Goal: Task Accomplishment & Management: Use online tool/utility

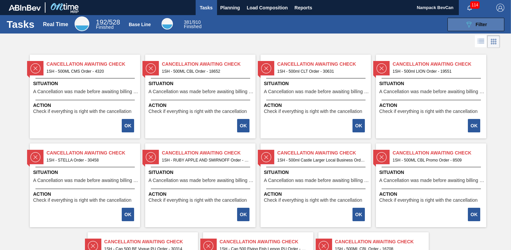
click at [485, 20] on button "089F7B8B-B2A5-4AFE-B5C0-19BA573D28AC Filter" at bounding box center [476, 24] width 57 height 13
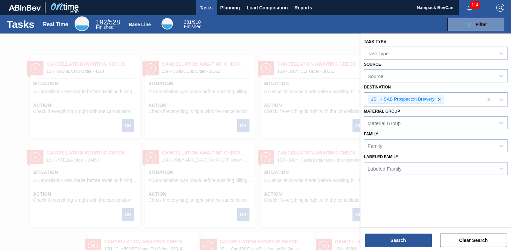
click at [438, 100] on icon at bounding box center [439, 99] width 5 height 5
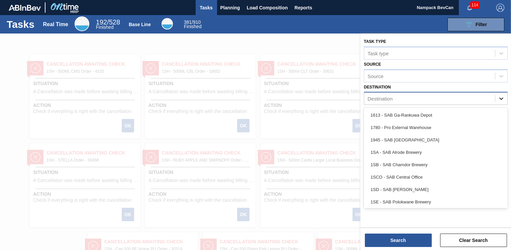
click at [502, 96] on icon at bounding box center [501, 98] width 7 height 7
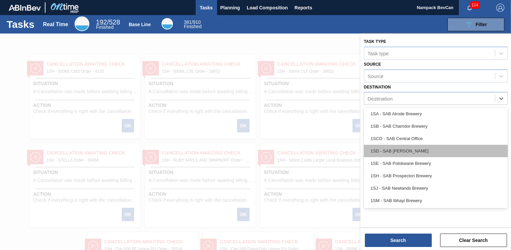
scroll to position [38, 0]
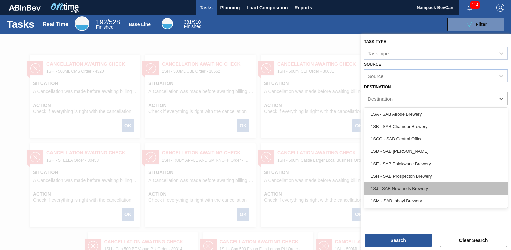
click at [399, 189] on div "1SJ - SAB Newlands Brewery" at bounding box center [436, 188] width 144 height 12
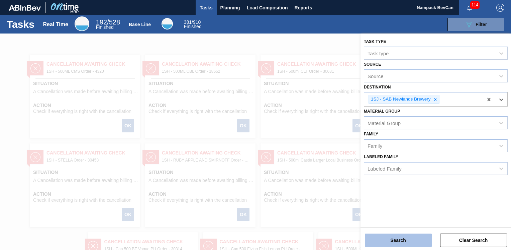
click at [405, 237] on button "Search" at bounding box center [398, 239] width 67 height 13
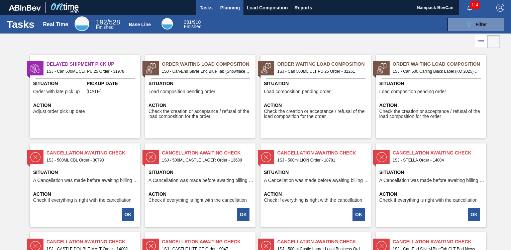
click at [234, 6] on span "Planning" at bounding box center [231, 8] width 20 height 8
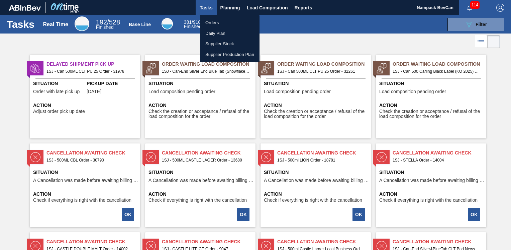
click at [19, 125] on div at bounding box center [255, 125] width 511 height 250
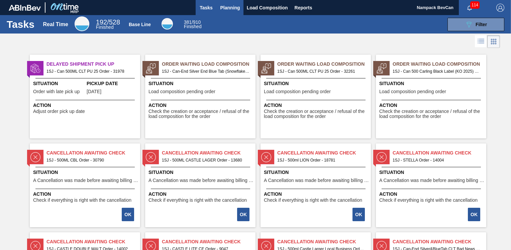
click at [223, 7] on span "Planning" at bounding box center [231, 8] width 20 height 8
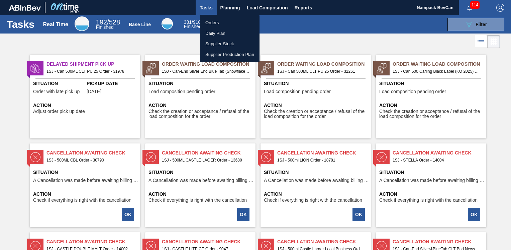
click at [218, 25] on li "Orders" at bounding box center [230, 22] width 60 height 11
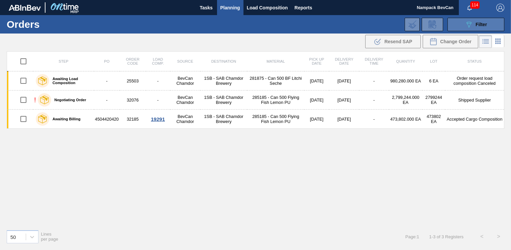
click at [473, 20] on button "089F7B8B-B2A5-4AFE-B5C0-19BA573D28AC Filter" at bounding box center [476, 24] width 57 height 13
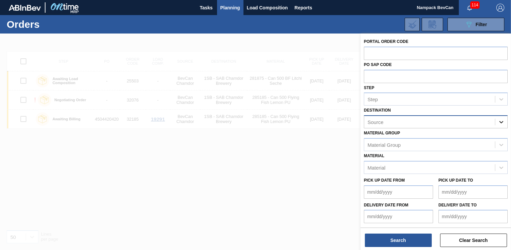
click at [501, 121] on icon at bounding box center [501, 121] width 7 height 7
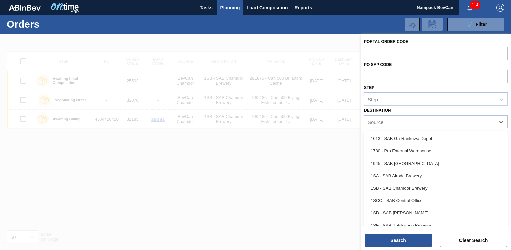
scroll to position [38, 0]
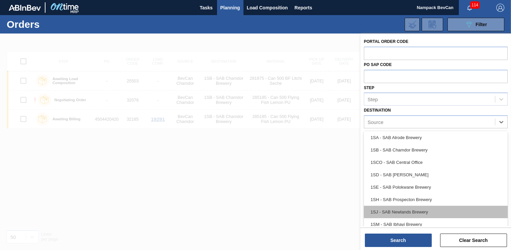
click at [402, 207] on div "1SJ - SAB Newlands Brewery" at bounding box center [436, 211] width 144 height 12
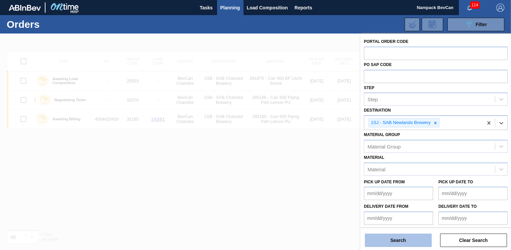
click at [409, 236] on button "Search" at bounding box center [398, 239] width 67 height 13
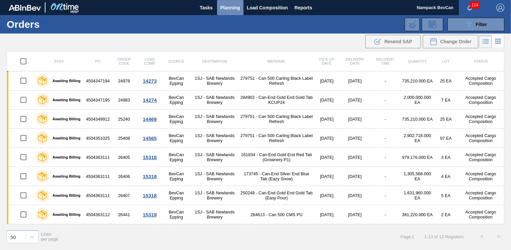
click at [227, 7] on span "Planning" at bounding box center [231, 8] width 20 height 8
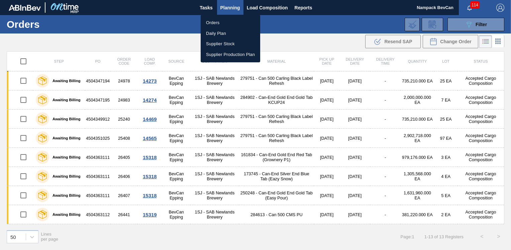
click at [219, 21] on li "Orders" at bounding box center [231, 22] width 60 height 11
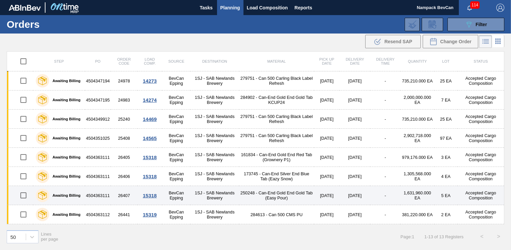
scroll to position [94, 0]
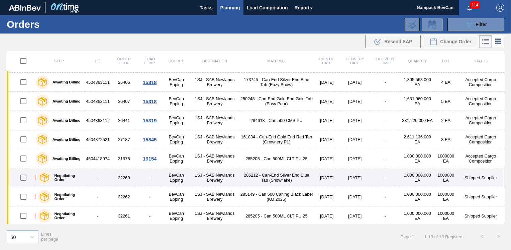
click at [122, 175] on td "32260" at bounding box center [124, 177] width 26 height 19
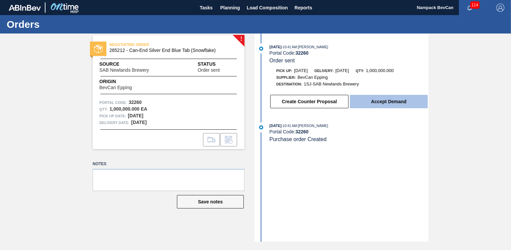
click at [378, 102] on button "Accept Demand" at bounding box center [389, 101] width 78 height 13
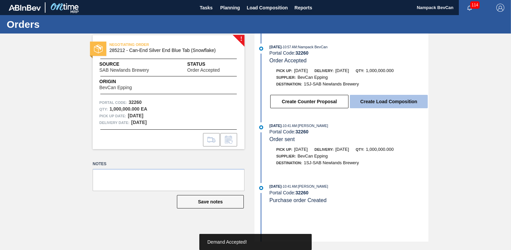
click at [378, 102] on button "Create Load Composition" at bounding box center [389, 101] width 78 height 13
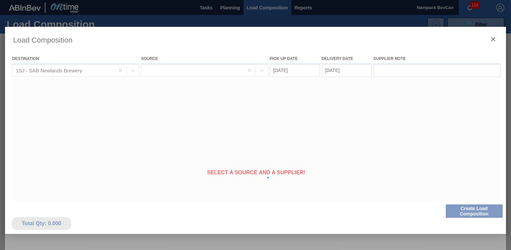
type Date "[DATE]"
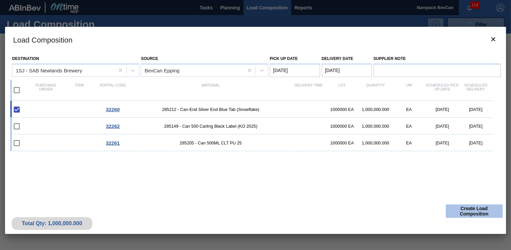
click at [465, 212] on button "Create Load Composition" at bounding box center [474, 210] width 57 height 13
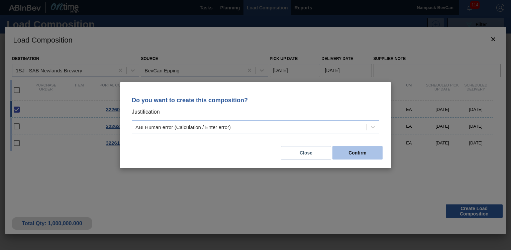
click at [366, 152] on button "Confirm" at bounding box center [358, 152] width 50 height 13
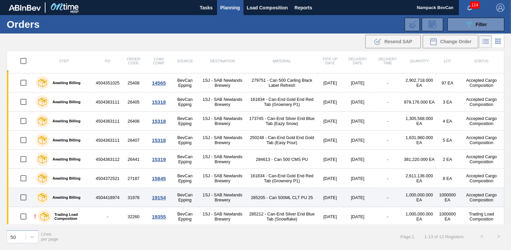
scroll to position [94, 0]
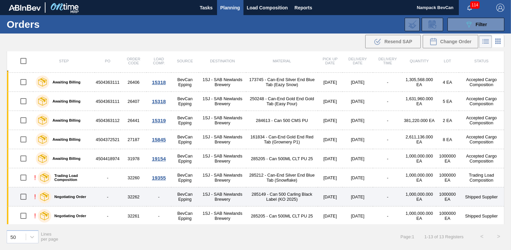
click at [134, 191] on td "32262" at bounding box center [133, 196] width 26 height 19
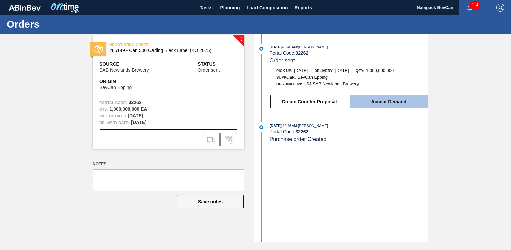
click at [393, 102] on button "Accept Demand" at bounding box center [389, 101] width 78 height 13
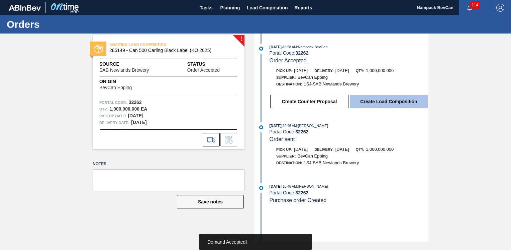
click at [388, 105] on button "Create Load Composition" at bounding box center [389, 101] width 78 height 13
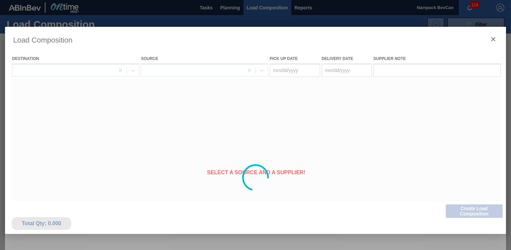
type Date "[DATE]"
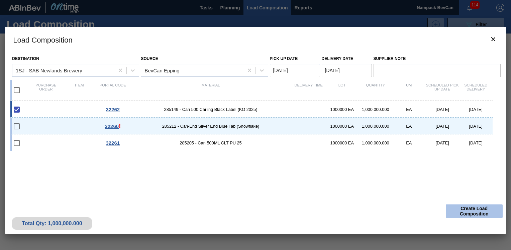
click at [462, 211] on button "Create Load Composition" at bounding box center [474, 210] width 57 height 13
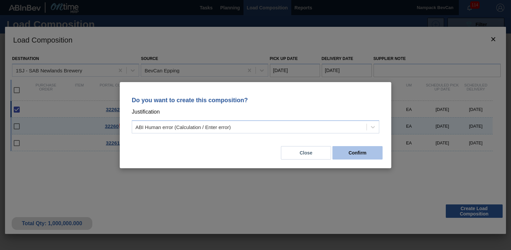
click at [369, 148] on button "Confirm" at bounding box center [358, 152] width 50 height 13
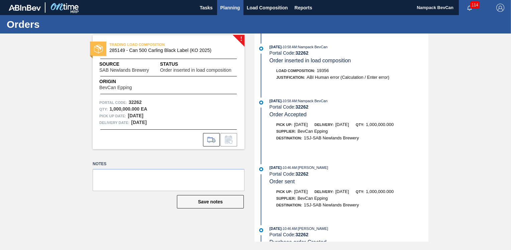
click at [238, 6] on span "Planning" at bounding box center [231, 8] width 20 height 8
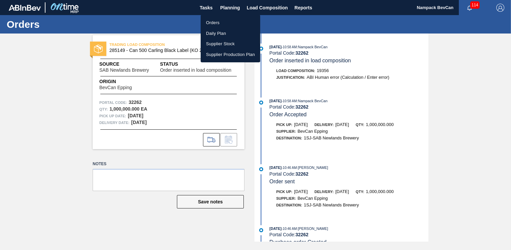
click at [215, 23] on li "Orders" at bounding box center [231, 22] width 60 height 11
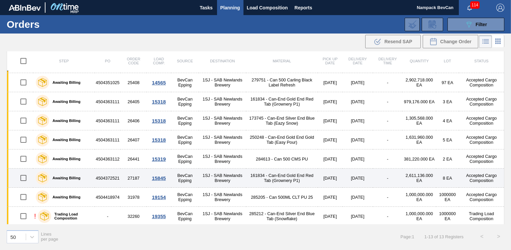
scroll to position [94, 0]
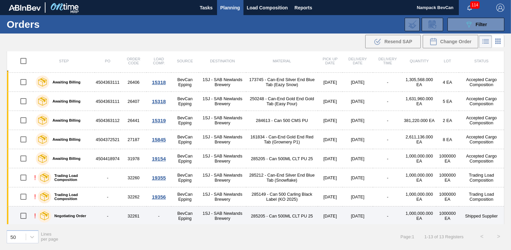
click at [128, 213] on td "32261" at bounding box center [133, 215] width 26 height 19
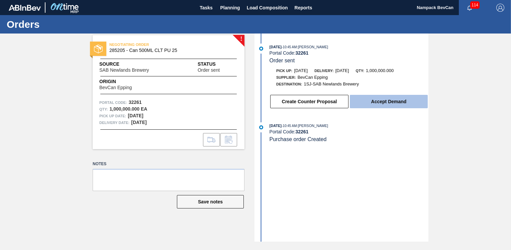
click at [378, 102] on button "Accept Demand" at bounding box center [389, 101] width 78 height 13
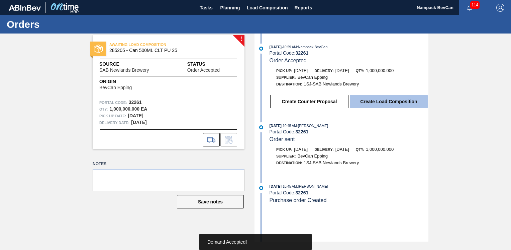
click at [385, 102] on button "Create Load Composition" at bounding box center [389, 101] width 78 height 13
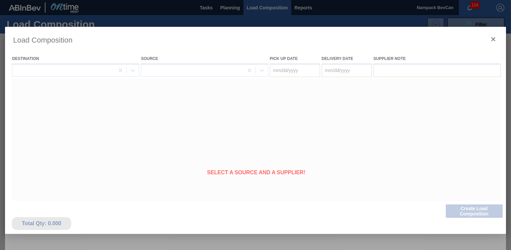
type Date "[DATE]"
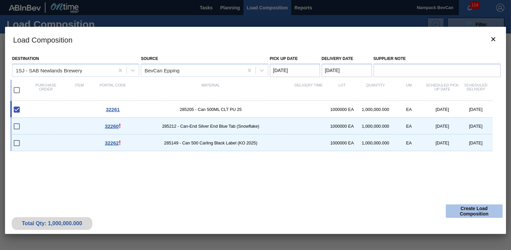
click at [469, 210] on button "Create Load Composition" at bounding box center [474, 210] width 57 height 13
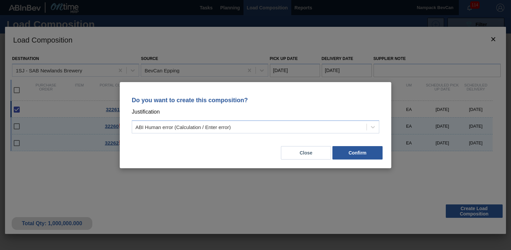
click at [349, 143] on div "Close Confirm" at bounding box center [256, 148] width 256 height 23
click at [350, 154] on button "Confirm" at bounding box center [358, 152] width 50 height 13
